Goal: Transaction & Acquisition: Obtain resource

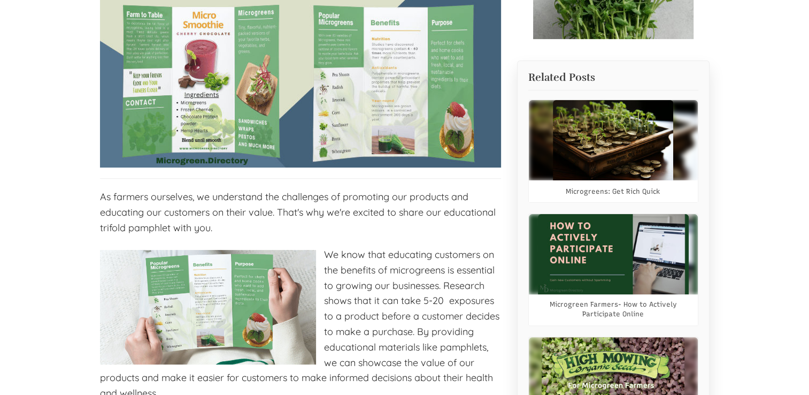
select select "Language Translate Widget"
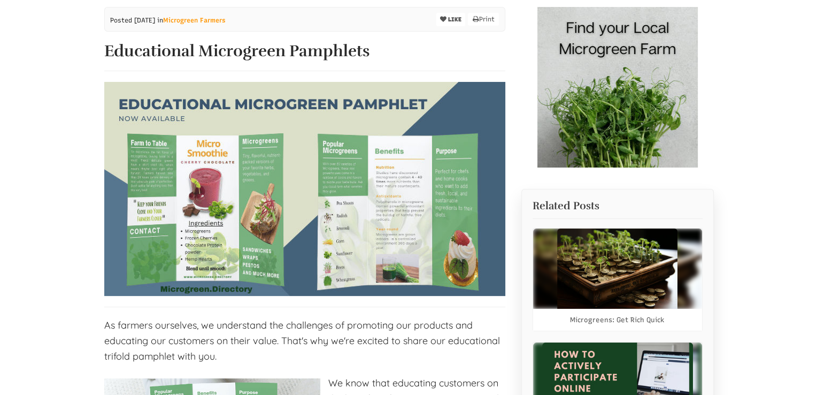
scroll to position [126, 0]
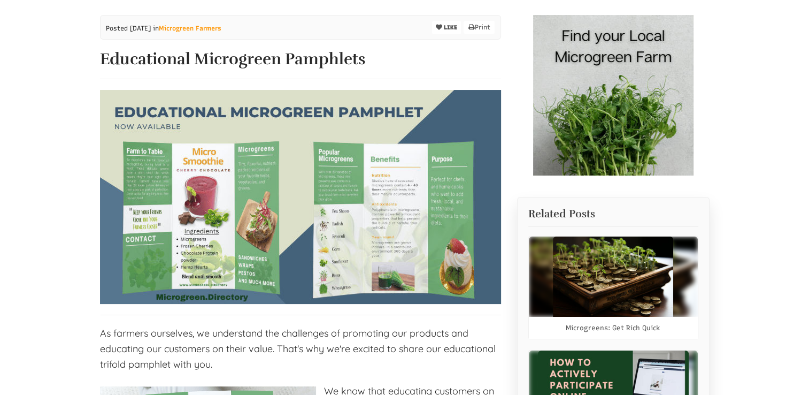
click at [376, 243] on img at bounding box center [300, 197] width 401 height 214
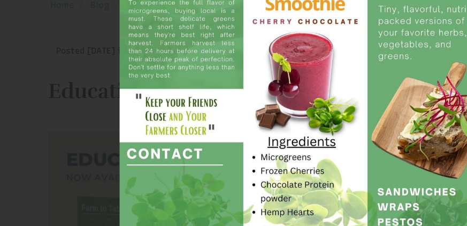
scroll to position [125, 0]
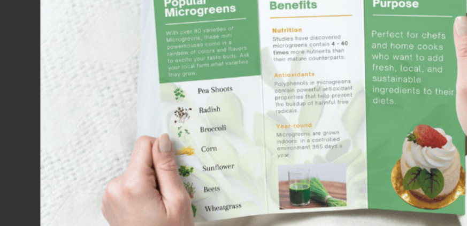
click at [156, 126] on img at bounding box center [233, 112] width 401 height 214
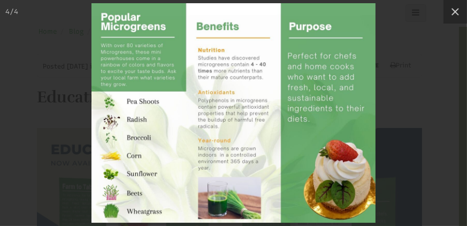
click at [47, 136] on div at bounding box center [233, 113] width 467 height 226
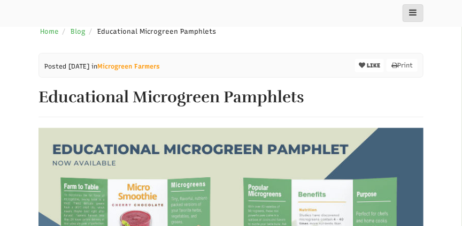
click at [143, 162] on img at bounding box center [231, 230] width 385 height 205
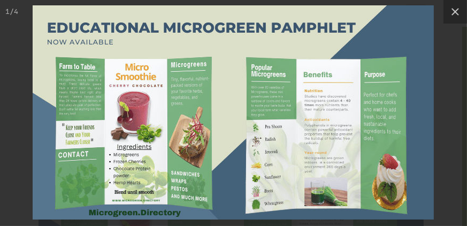
click at [157, 118] on img at bounding box center [233, 112] width 401 height 214
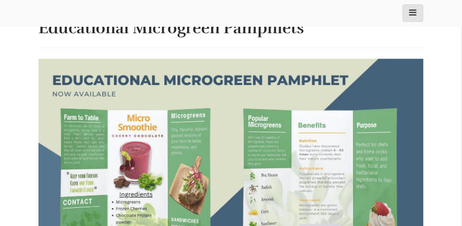
scroll to position [228, 0]
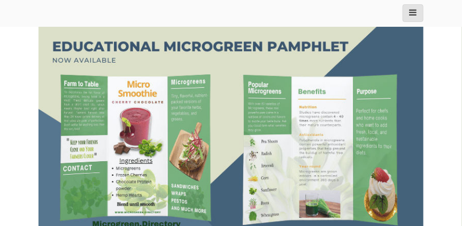
click at [88, 58] on img at bounding box center [231, 127] width 385 height 205
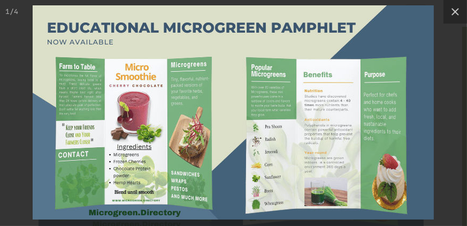
drag, startPoint x: 231, startPoint y: 136, endPoint x: 80, endPoint y: 133, distance: 151.4
click at [80, 133] on img at bounding box center [233, 112] width 401 height 214
click at [379, 52] on img at bounding box center [233, 112] width 401 height 214
drag, startPoint x: 379, startPoint y: 52, endPoint x: 395, endPoint y: 28, distance: 28.6
click at [395, 28] on img at bounding box center [233, 112] width 401 height 214
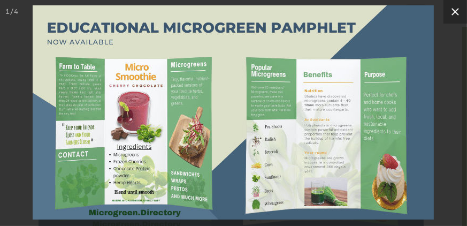
click at [459, 11] on icon at bounding box center [455, 11] width 13 height 13
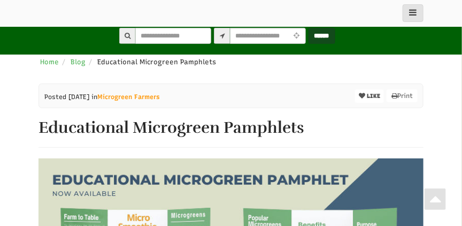
scroll to position [0, 0]
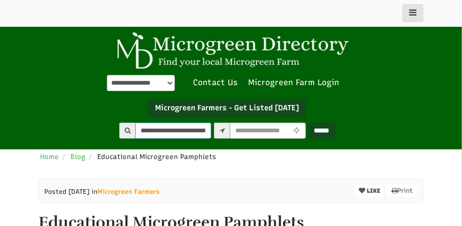
type input "**********"
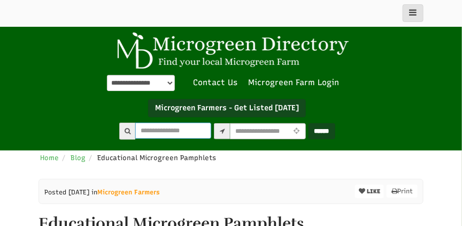
click at [153, 129] on input "text" at bounding box center [173, 130] width 76 height 16
type input "**********"
click at [333, 128] on input "******" at bounding box center [322, 131] width 27 height 16
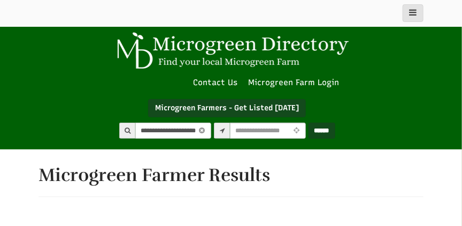
select select "Language Translate Widget"
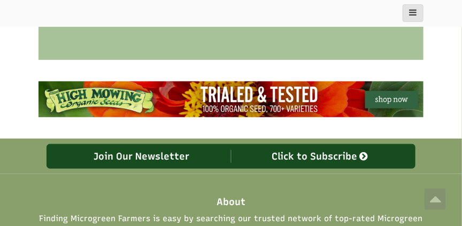
scroll to position [1151, 0]
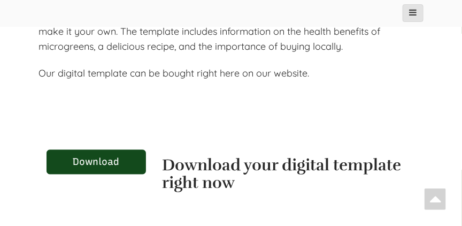
scroll to position [1477, 0]
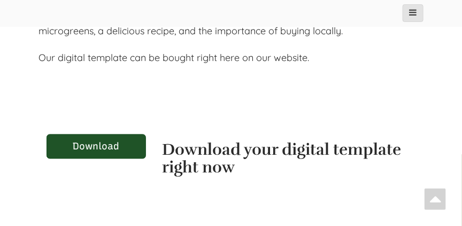
click at [94, 151] on link "Download" at bounding box center [96, 146] width 99 height 25
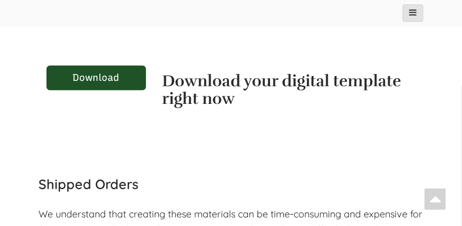
scroll to position [1545, 0]
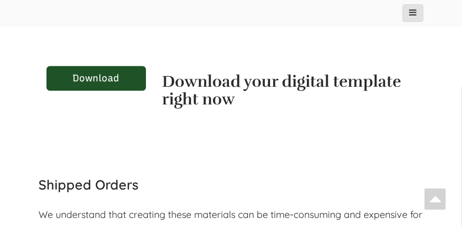
click at [94, 82] on link "Download" at bounding box center [96, 78] width 99 height 25
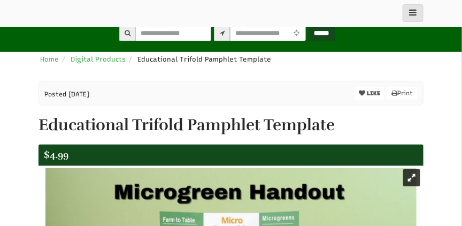
scroll to position [167, 0]
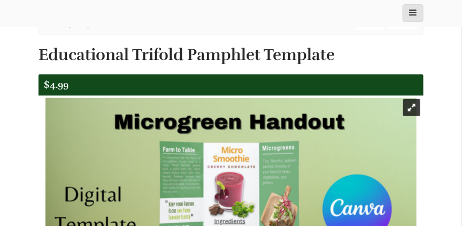
select select "Language Translate Widget"
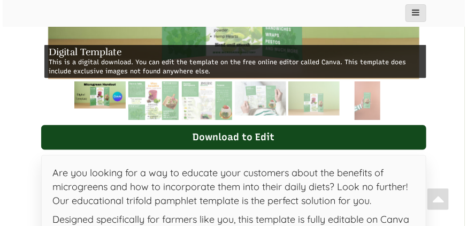
scroll to position [385, 0]
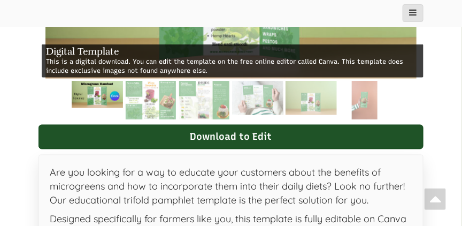
click at [207, 140] on link "Download to Edit" at bounding box center [231, 137] width 385 height 25
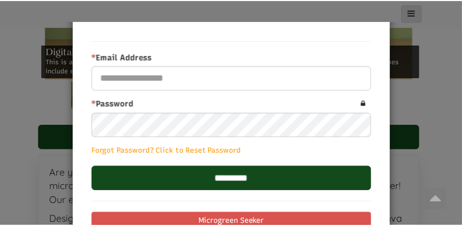
scroll to position [0, 0]
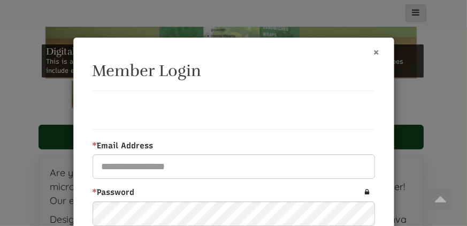
click at [373, 51] on button "×" at bounding box center [376, 51] width 7 height 11
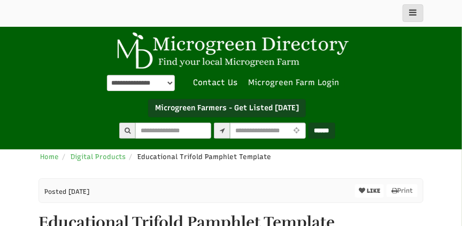
click at [275, 80] on link "Microgreen Farm Login" at bounding box center [297, 82] width 96 height 11
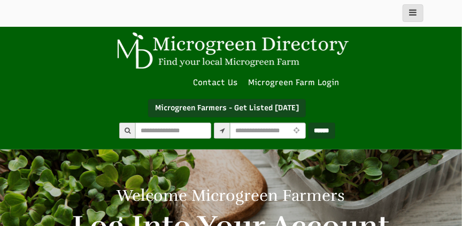
select select "Language Translate Widget"
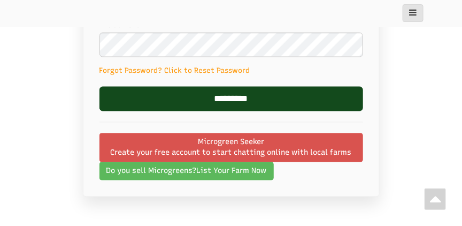
scroll to position [434, 0]
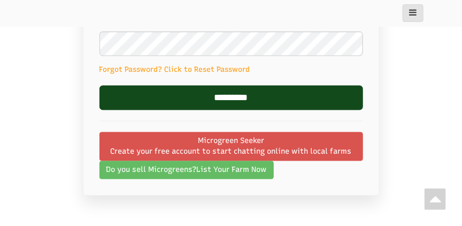
click at [225, 168] on span "List Your Farm Now" at bounding box center [232, 170] width 70 height 11
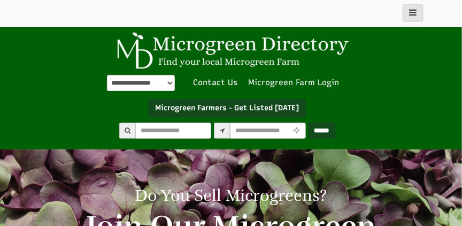
click at [286, 83] on link "Microgreen Farm Login" at bounding box center [297, 82] width 96 height 11
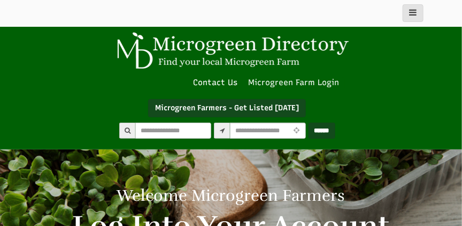
select select "Language Translate Widget"
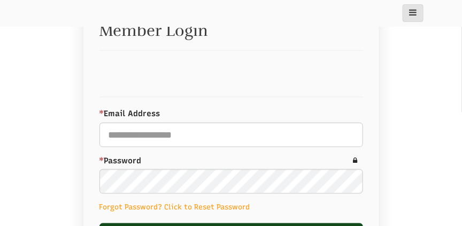
scroll to position [299, 0]
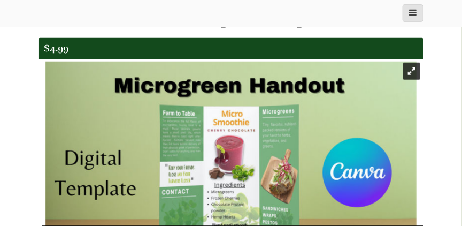
select select "Language Translate Widget"
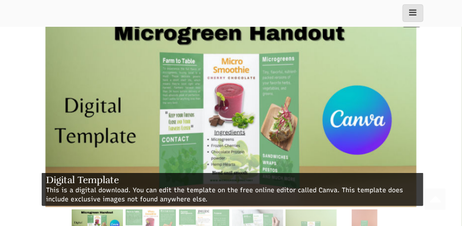
scroll to position [256, 0]
click at [152, 133] on img at bounding box center [230, 108] width 371 height 198
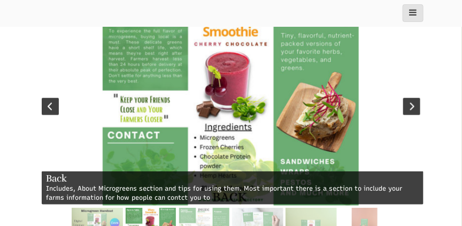
scroll to position [257, 0]
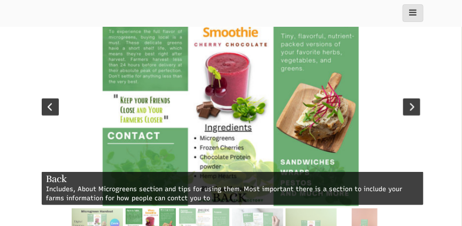
click at [264, 147] on img at bounding box center [231, 107] width 256 height 198
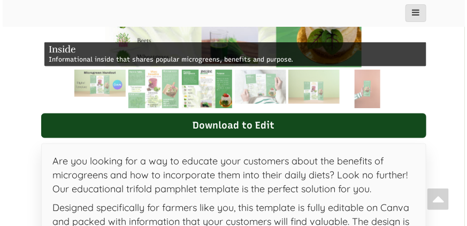
scroll to position [389, 0]
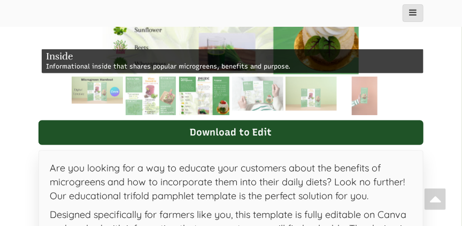
click at [252, 134] on link "Download to Edit" at bounding box center [231, 132] width 385 height 25
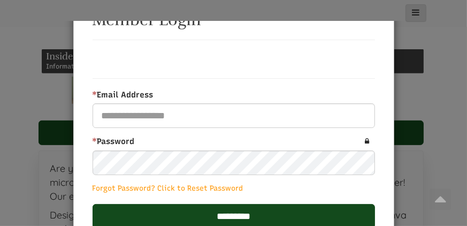
scroll to position [51, 0]
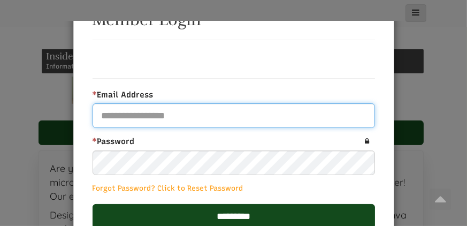
click at [198, 110] on input "* Email Address" at bounding box center [234, 115] width 282 height 25
type input "**********"
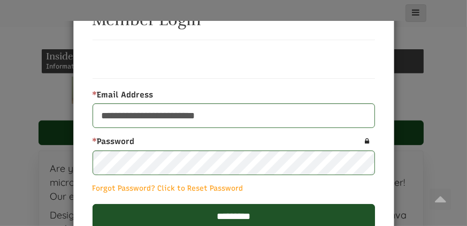
click at [249, 215] on input "*********" at bounding box center [234, 216] width 282 height 25
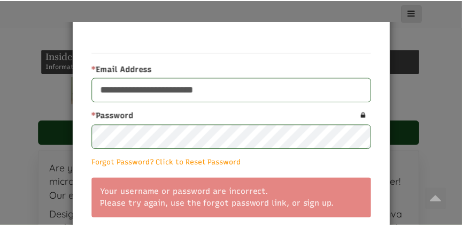
scroll to position [0, 0]
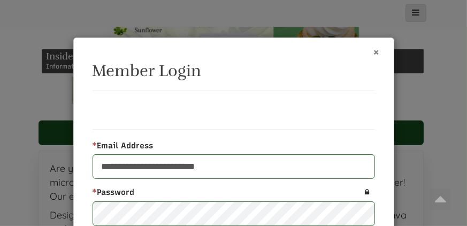
click at [376, 51] on button "×" at bounding box center [376, 51] width 7 height 11
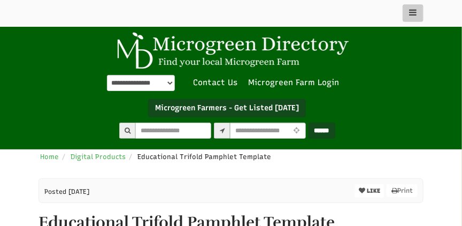
click at [413, 12] on icon "main_menu" at bounding box center [412, 12] width 11 height 9
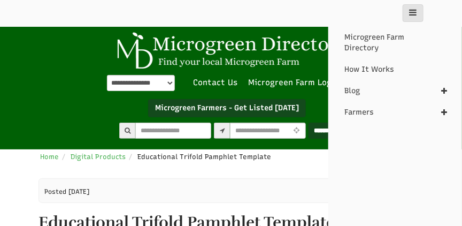
click at [253, 111] on link "Microgreen Farmers - Get Listed [DATE]" at bounding box center [227, 108] width 158 height 18
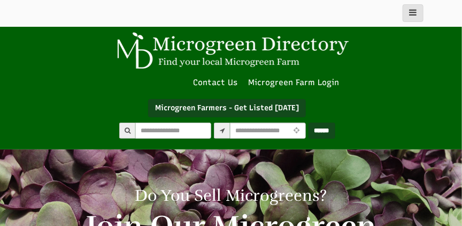
select select "Language Translate Widget"
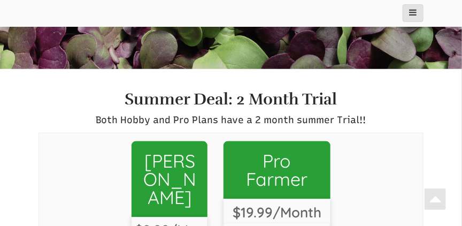
scroll to position [249, 0]
